Goal: Navigation & Orientation: Find specific page/section

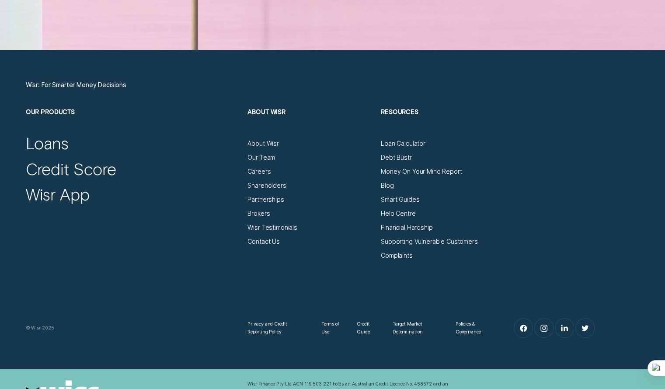
scroll to position [3017, 0]
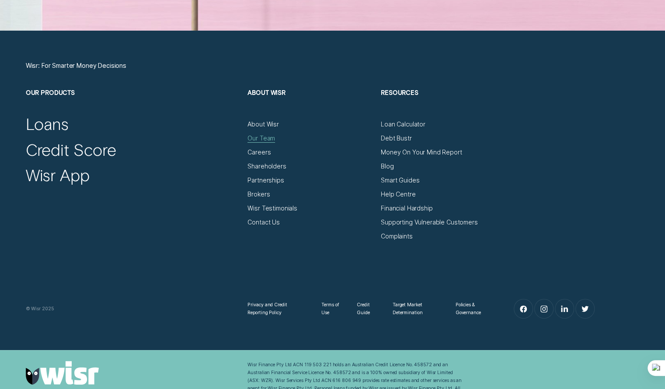
click at [266, 137] on div "Our Team" at bounding box center [261, 138] width 28 height 8
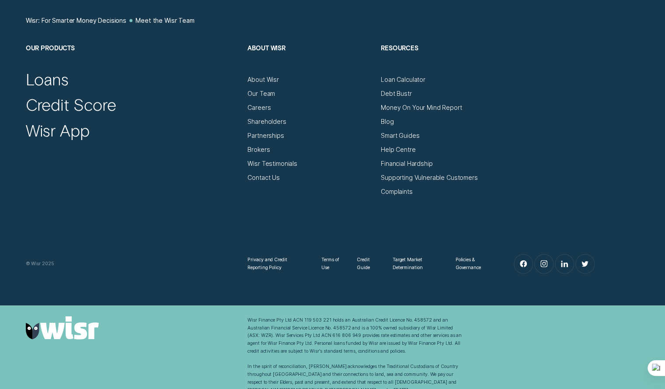
scroll to position [1008, 0]
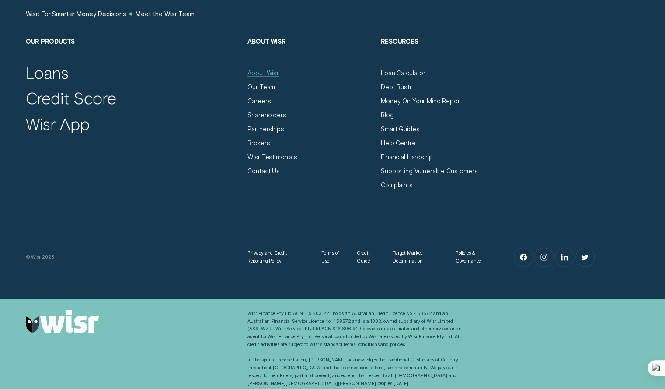
click at [258, 70] on div "About Wisr" at bounding box center [262, 73] width 31 height 8
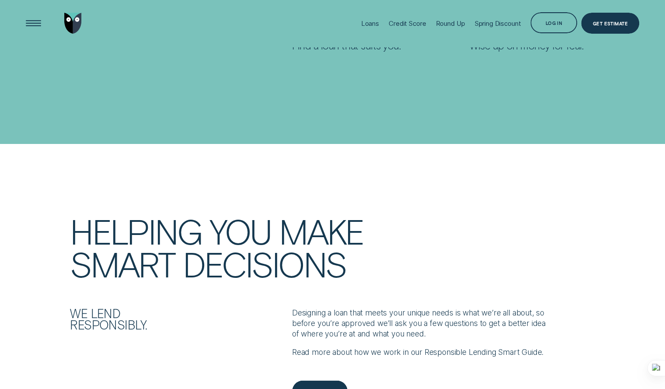
scroll to position [525, 0]
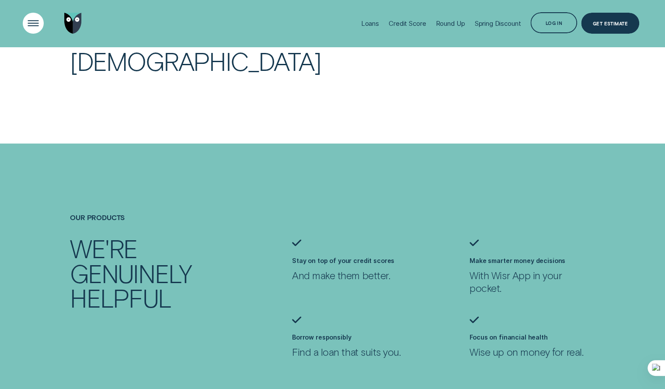
click at [24, 24] on div "Open Menu" at bounding box center [33, 23] width 30 height 30
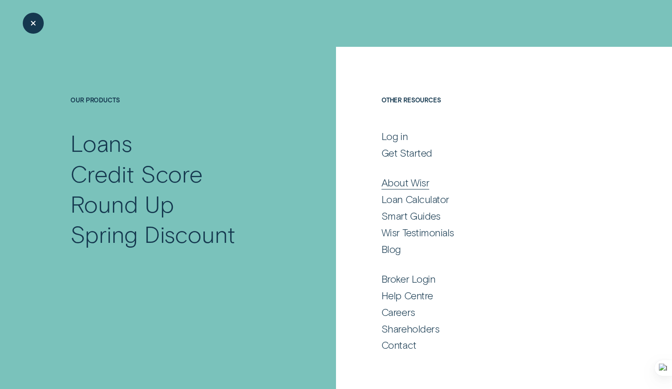
click at [427, 183] on div "About Wisr" at bounding box center [405, 182] width 48 height 13
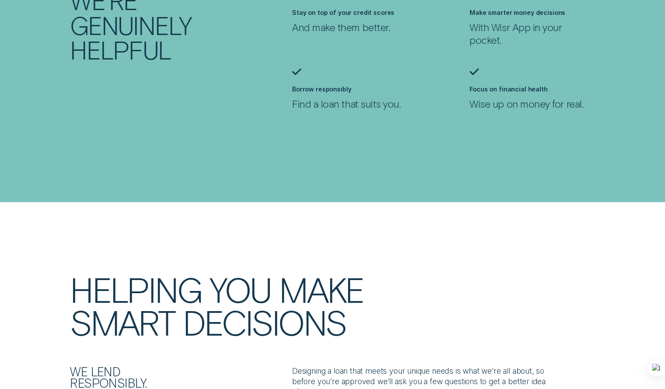
scroll to position [700, 0]
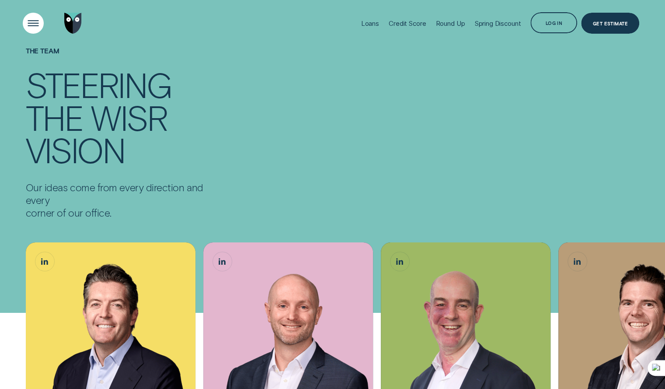
click at [31, 21] on div "Open Menu" at bounding box center [33, 23] width 30 height 30
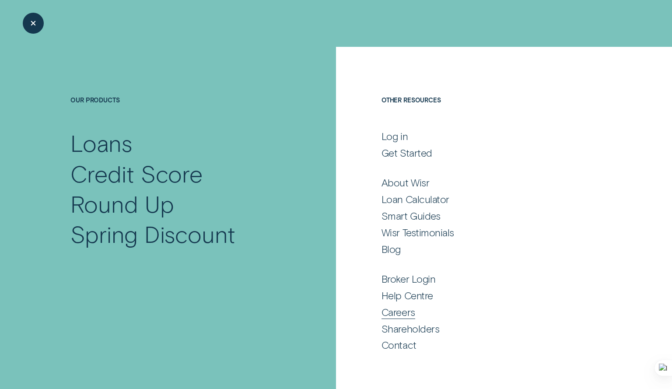
click at [399, 314] on div "Careers" at bounding box center [398, 312] width 34 height 13
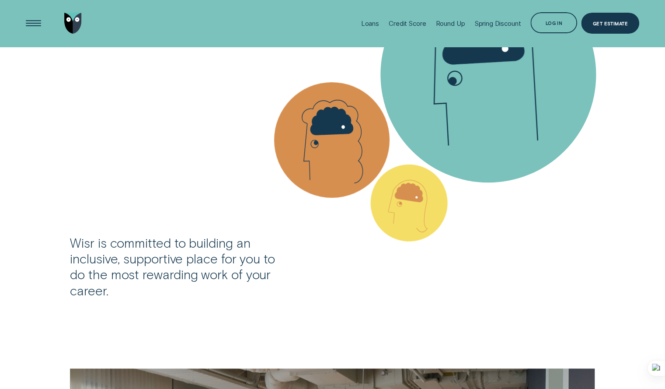
scroll to position [2142, 0]
